Goal: Contribute content: Add original content to the website for others to see

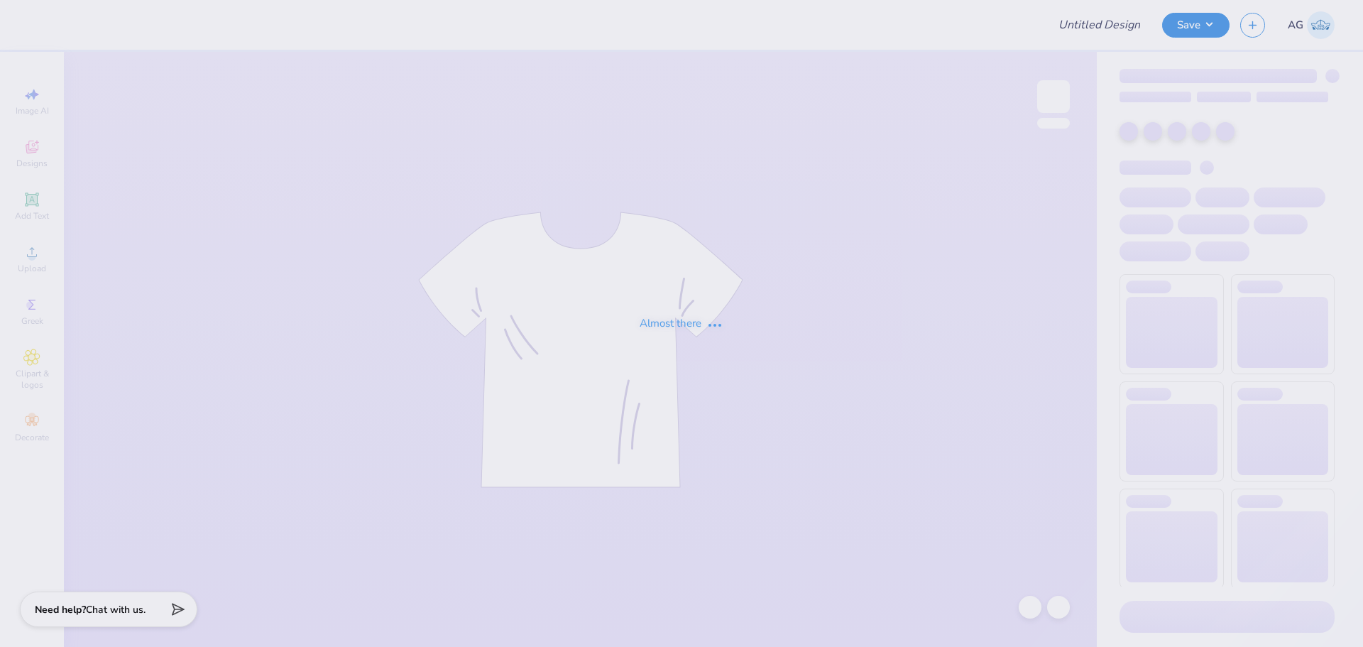
type input "Chi Phi Fall Rush 2025"
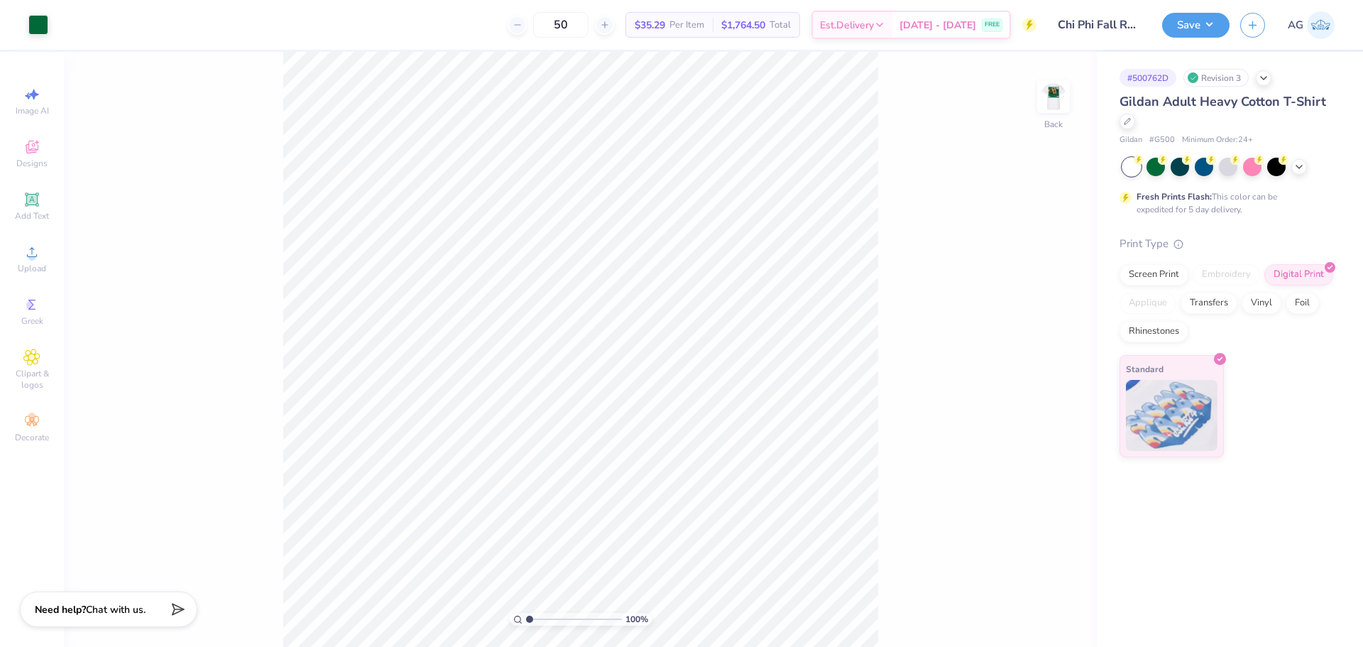
click at [1046, 111] on img at bounding box center [1053, 96] width 28 height 28
click at [28, 270] on span "Upload" at bounding box center [32, 268] width 28 height 11
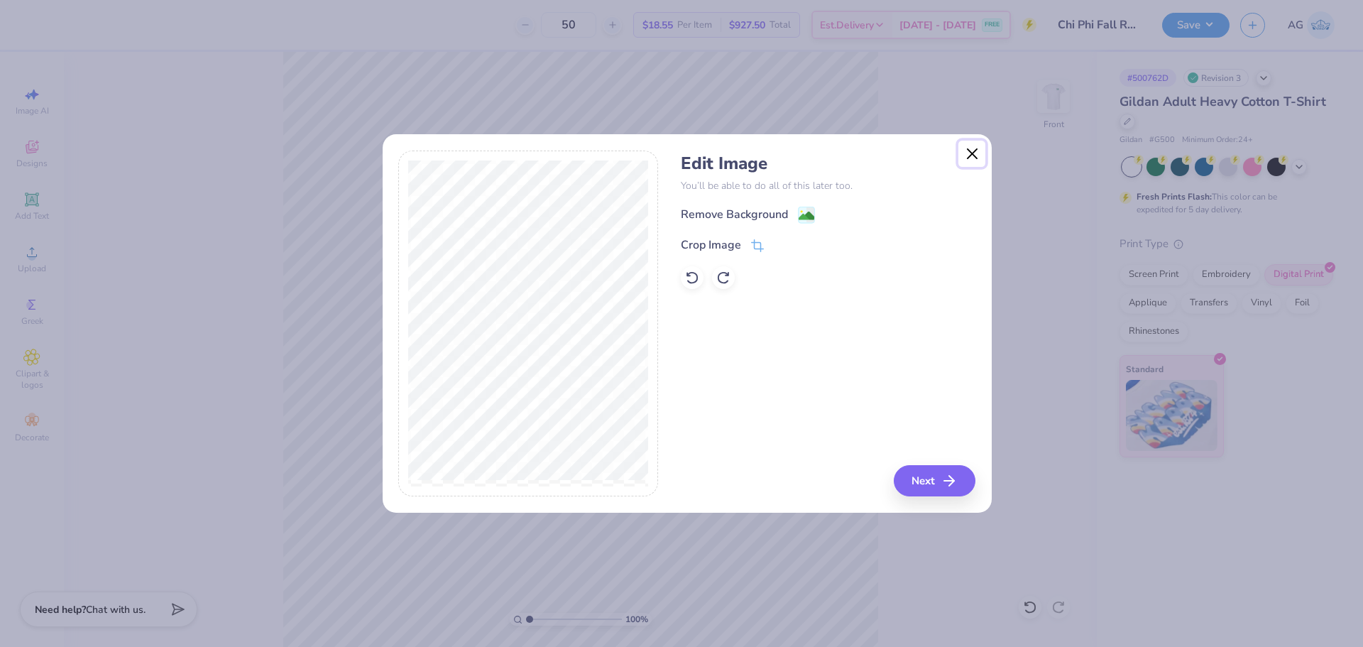
drag, startPoint x: 967, startPoint y: 151, endPoint x: 946, endPoint y: 440, distance: 289.7
click at [956, 414] on div "Edit Image You’ll be able to do all of this later too. Remove Background Crop I…" at bounding box center [687, 323] width 611 height 380
click at [944, 476] on button "Next" at bounding box center [937, 480] width 82 height 31
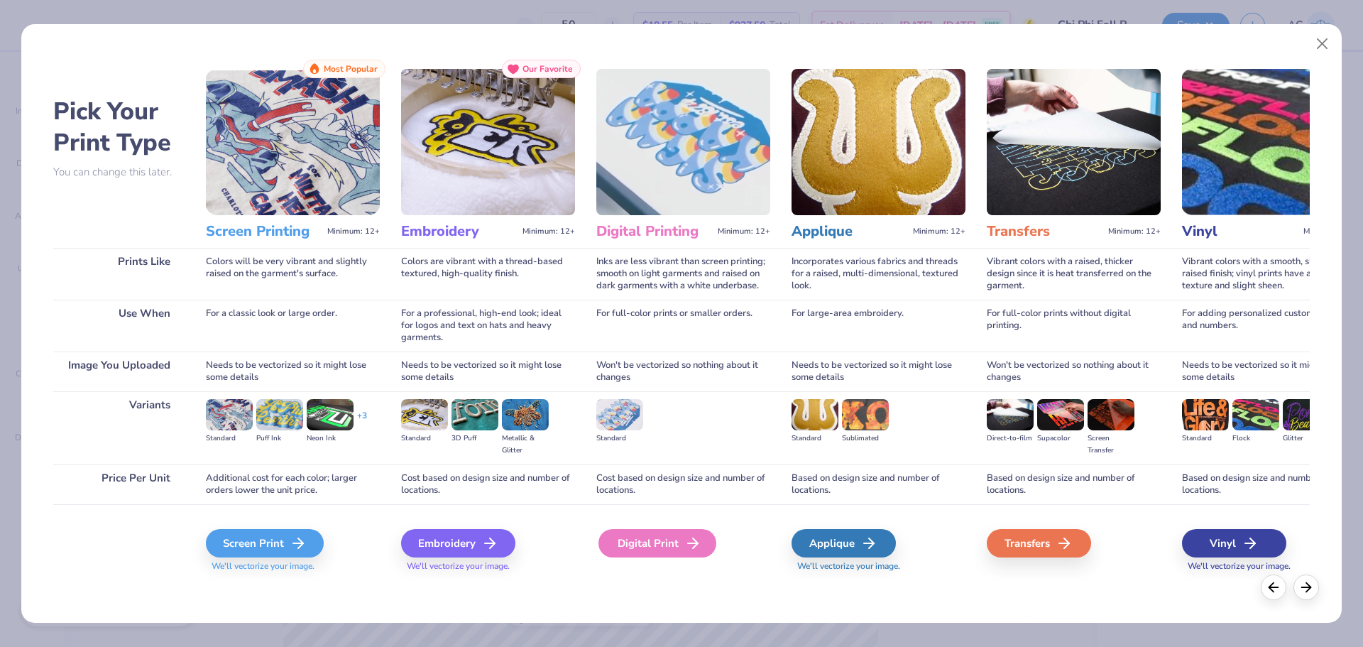
click at [628, 556] on div "Digital Print" at bounding box center [657, 543] width 118 height 28
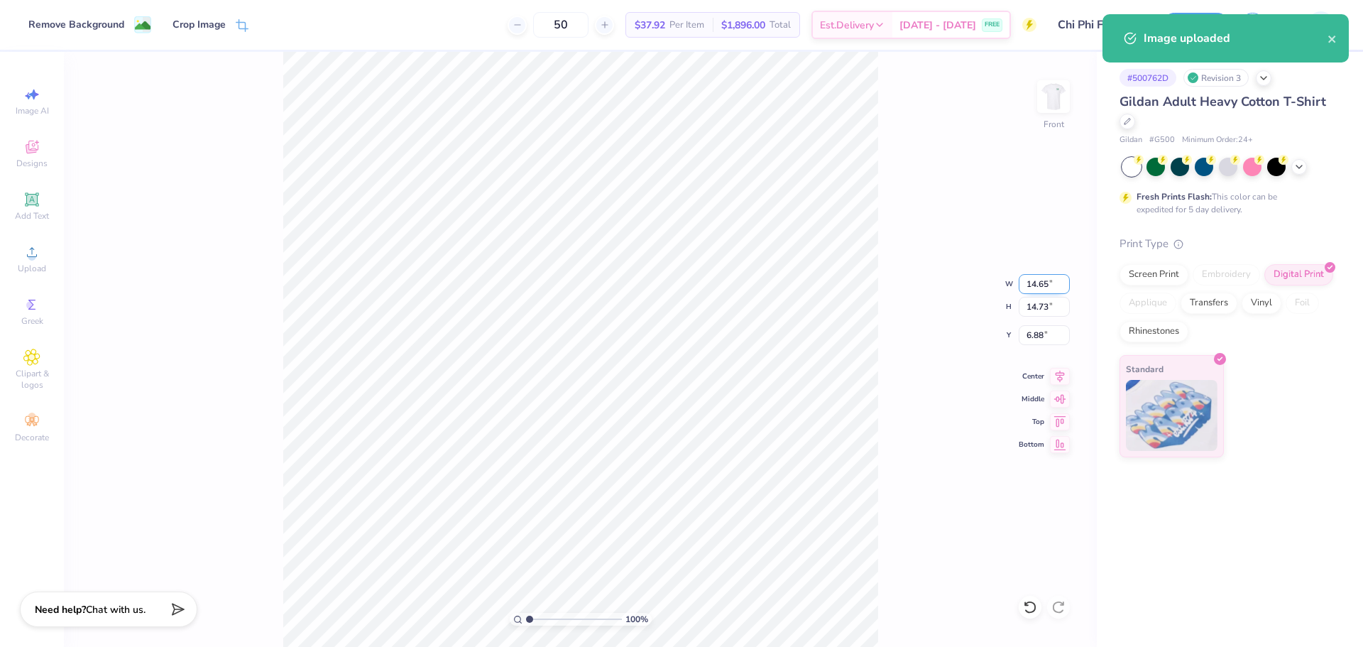
click at [1039, 290] on input "14.65" at bounding box center [1044, 284] width 51 height 20
type input "12.00"
type input "12.07"
click at [1042, 336] on input "8.22" at bounding box center [1044, 335] width 51 height 20
type input "3.00"
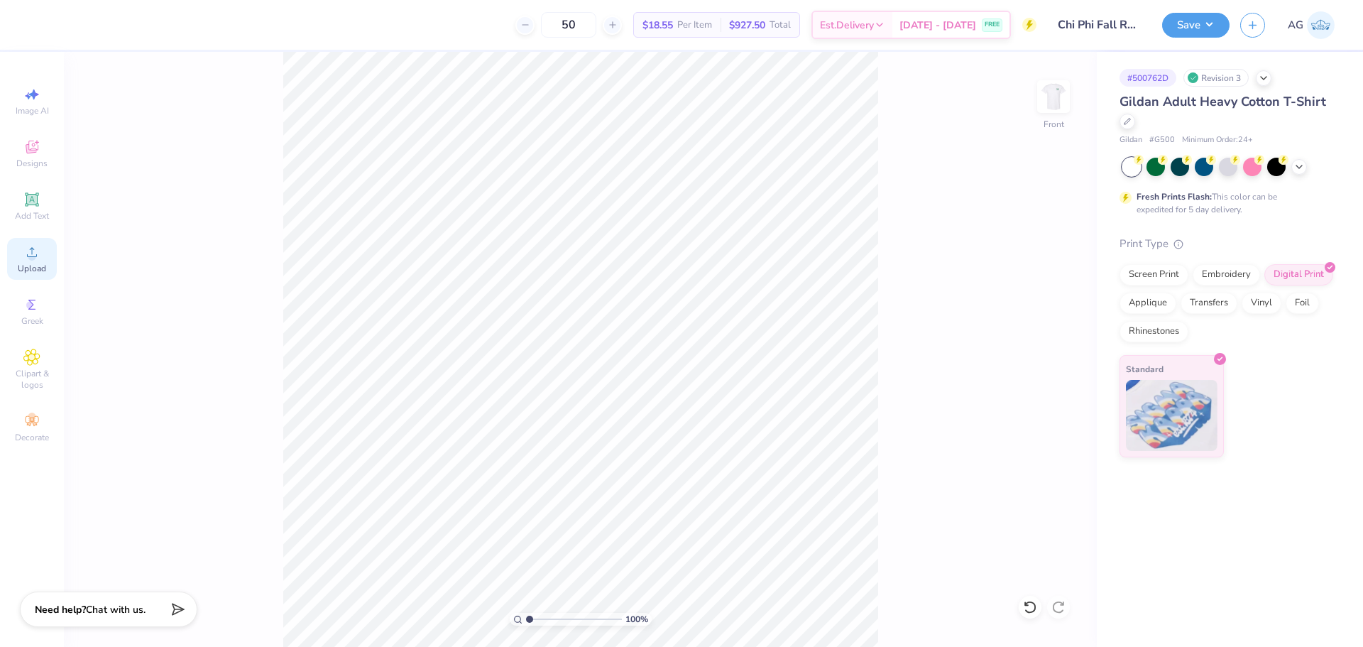
click at [35, 250] on div "Upload" at bounding box center [32, 259] width 50 height 42
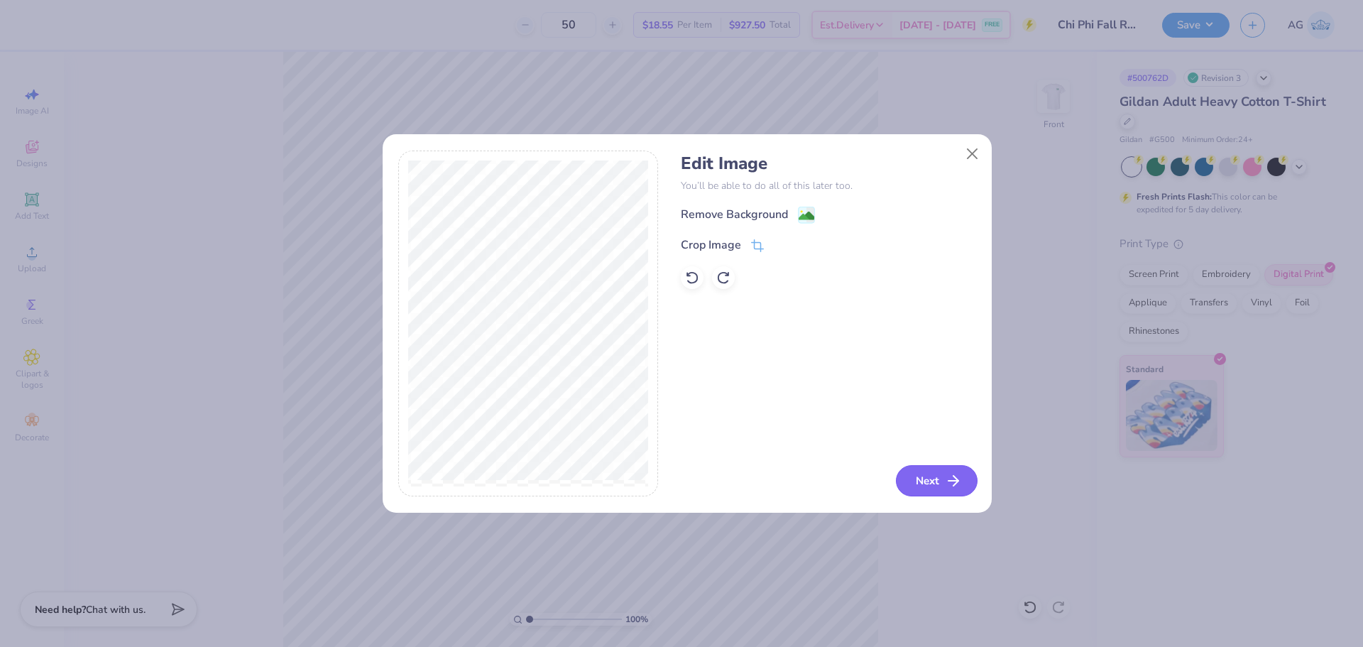
click at [956, 495] on button "Next" at bounding box center [937, 480] width 82 height 31
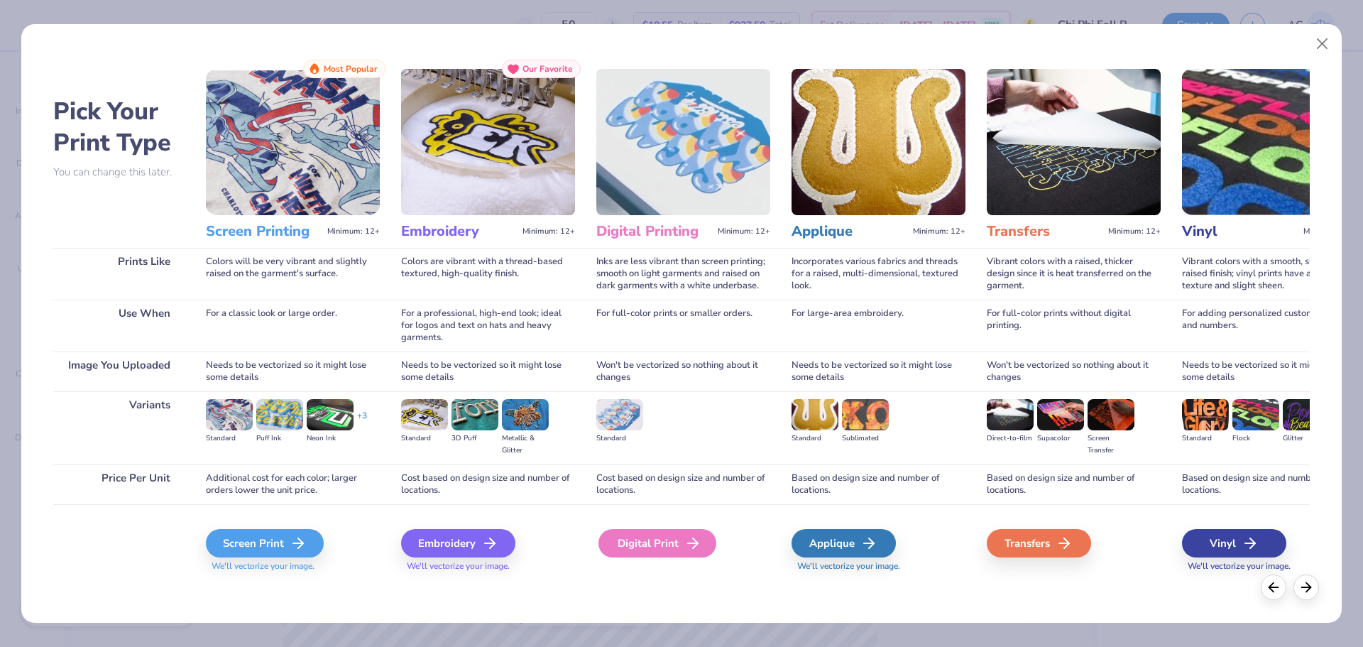
click at [686, 547] on icon at bounding box center [692, 543] width 17 height 17
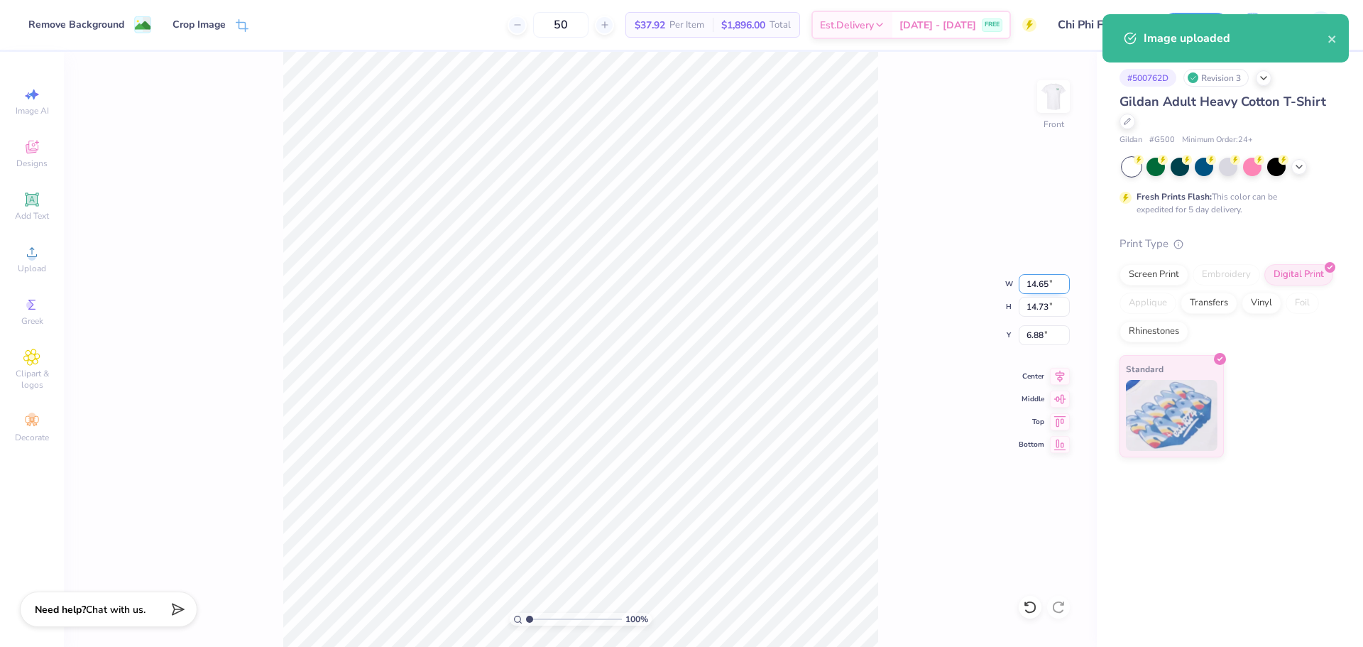
click at [1044, 284] on input "14.65" at bounding box center [1044, 284] width 51 height 20
type input "12.00"
type input "12.07"
click at [1040, 332] on input "8.22" at bounding box center [1044, 335] width 51 height 20
type input "3.00"
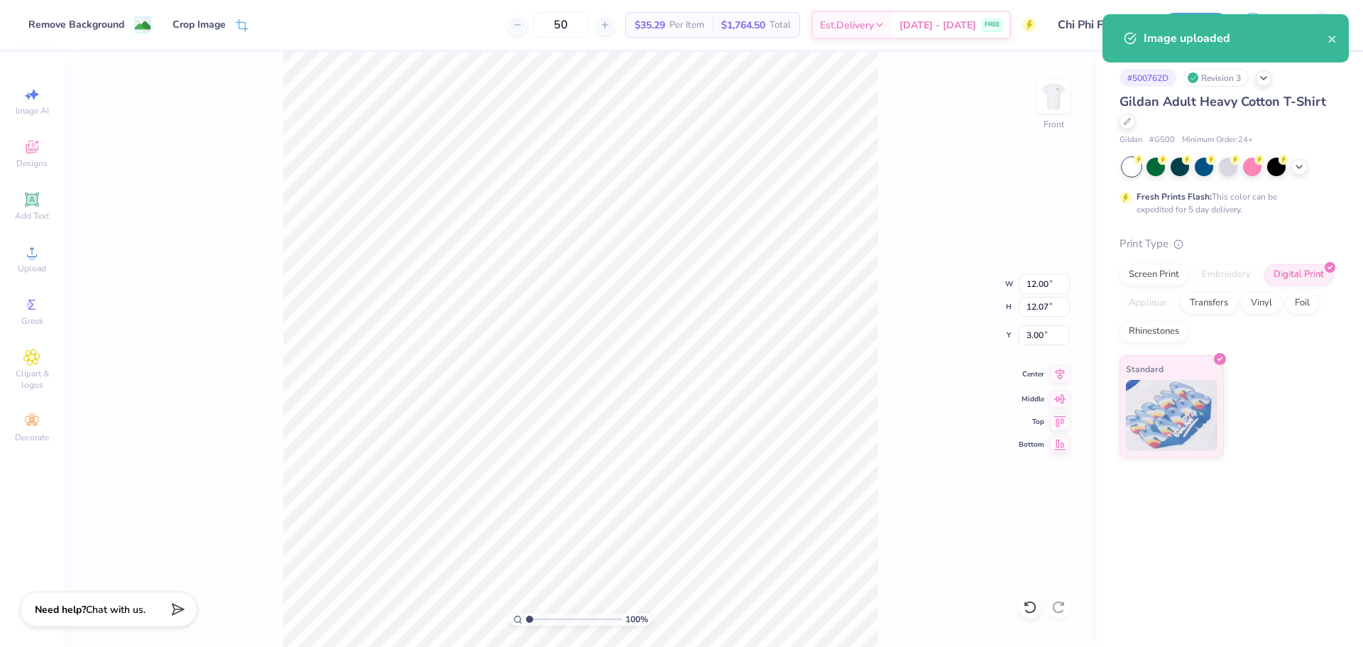
click at [1050, 381] on icon at bounding box center [1060, 374] width 20 height 17
click at [1059, 378] on icon at bounding box center [1060, 374] width 20 height 17
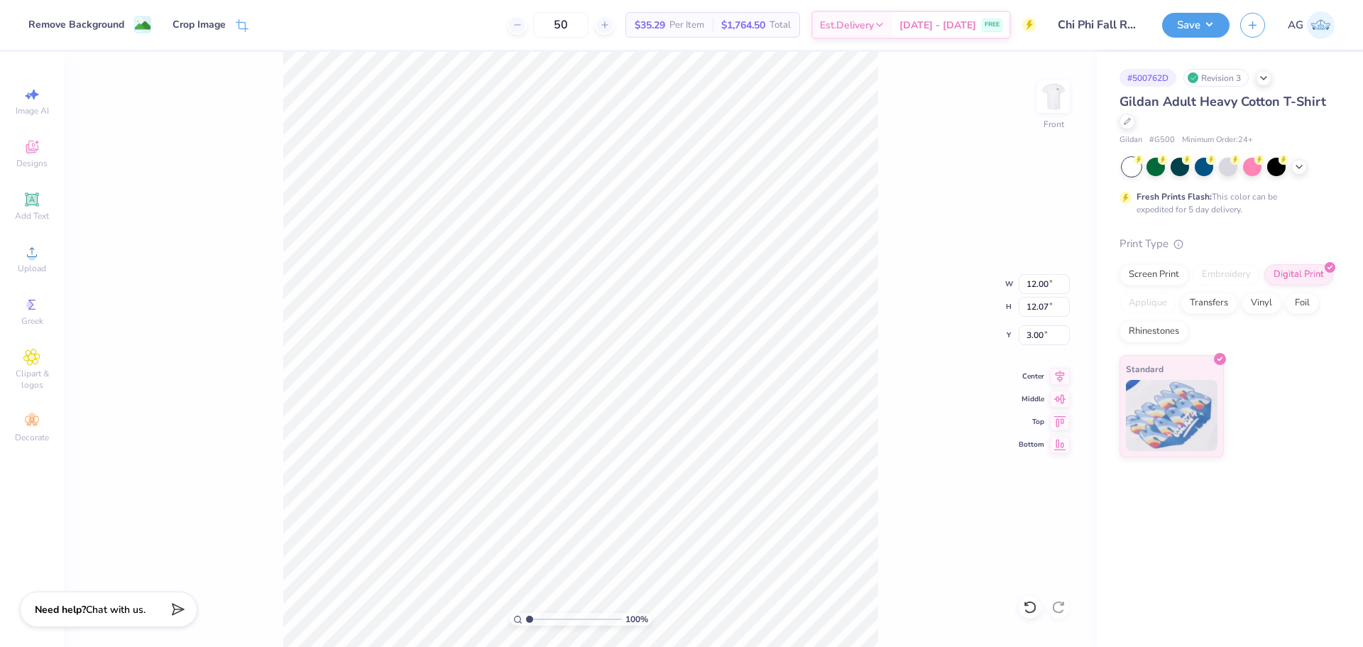
click at [1157, 28] on div "Remove Background Crop Image 50 $35.29 Per Item $1,764.50 Total Est. Delivery A…" at bounding box center [681, 323] width 1363 height 647
click at [1189, 26] on button "Save" at bounding box center [1195, 23] width 67 height 25
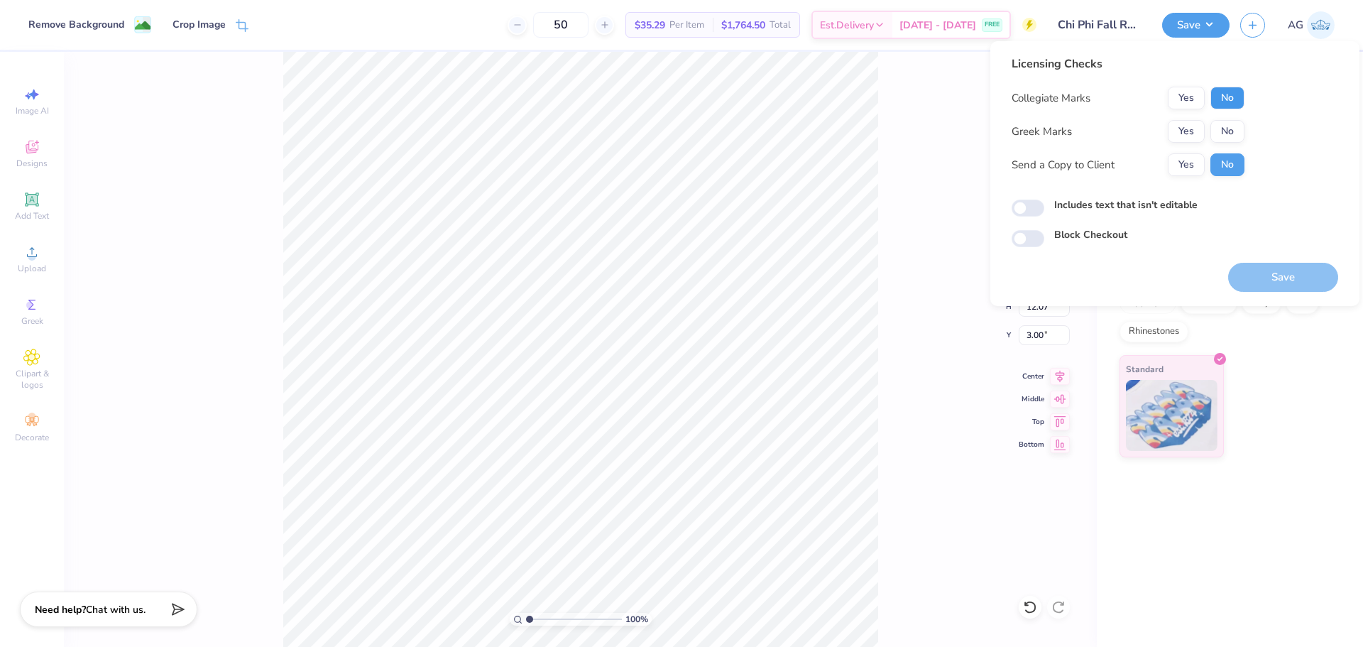
click at [1232, 100] on button "No" at bounding box center [1227, 98] width 34 height 23
click at [1189, 135] on button "Yes" at bounding box center [1186, 131] width 37 height 23
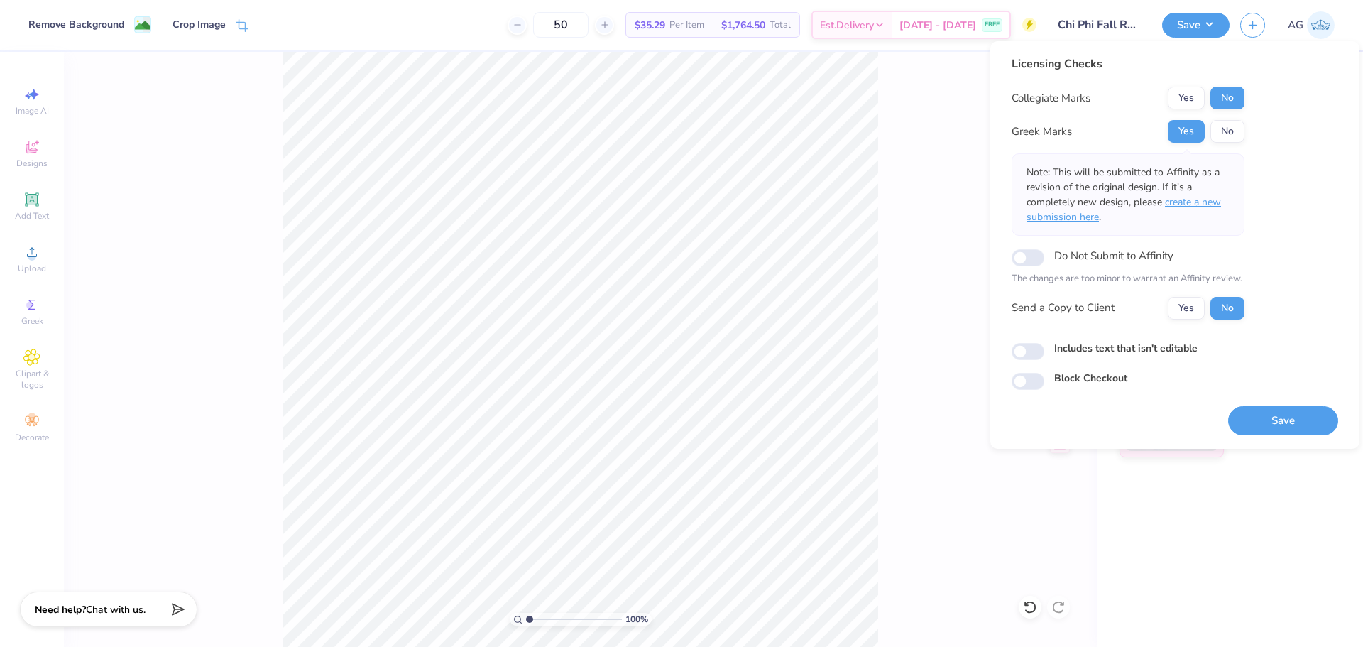
click at [1183, 204] on span "create a new submission here" at bounding box center [1124, 209] width 195 height 28
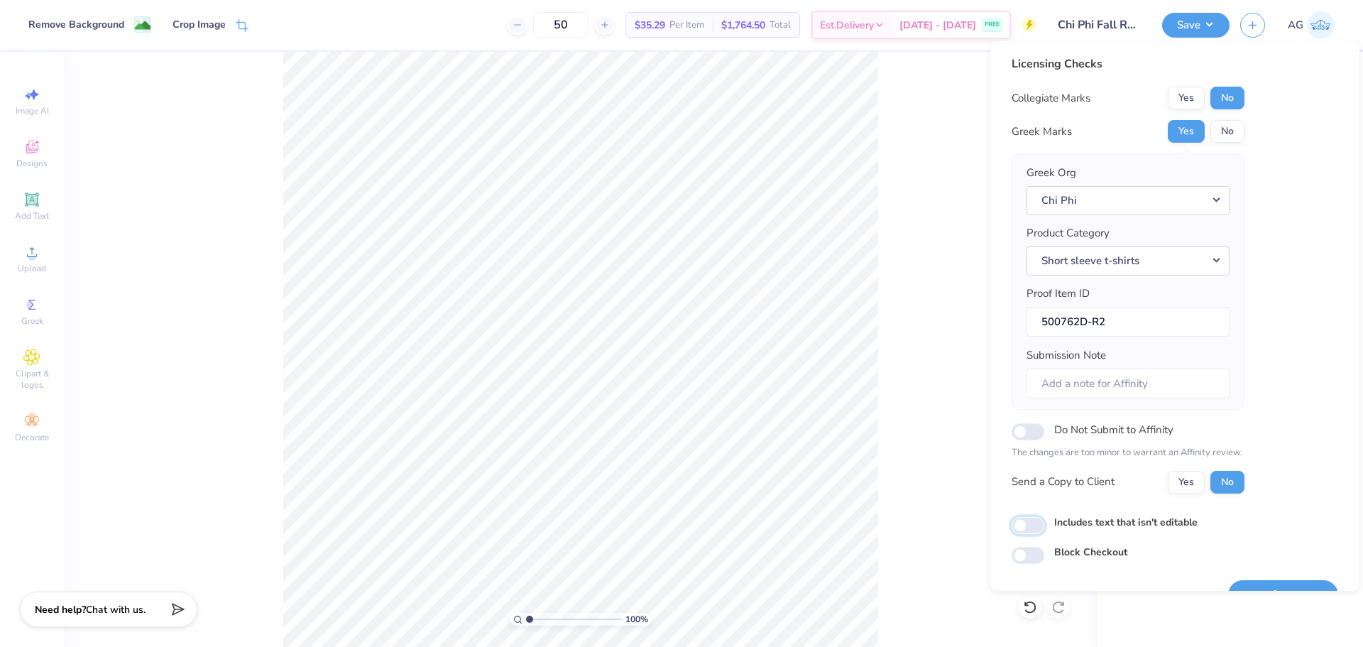
click at [1037, 529] on input "Includes text that isn't editable" at bounding box center [1028, 525] width 33 height 17
checkbox input "true"
